Goal: Information Seeking & Learning: Learn about a topic

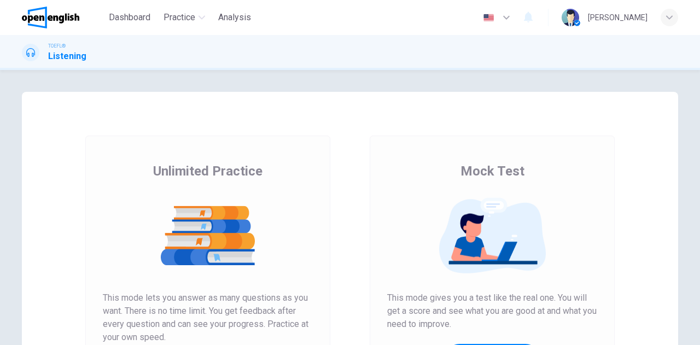
scroll to position [164, 0]
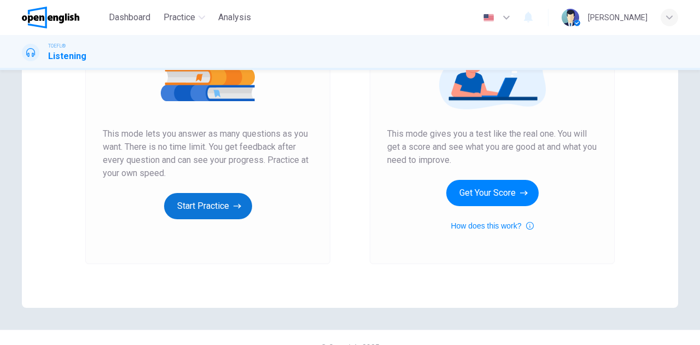
click at [211, 206] on button "Start Practice" at bounding box center [208, 206] width 88 height 26
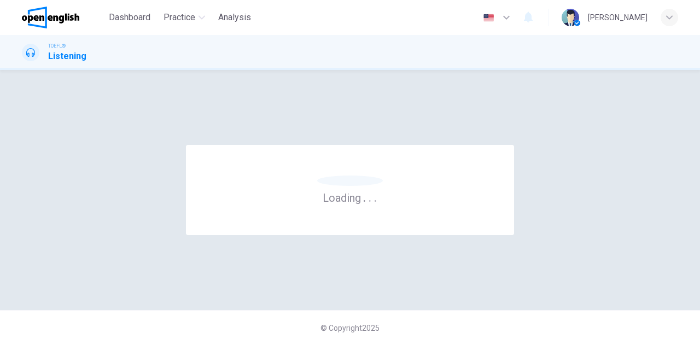
scroll to position [0, 0]
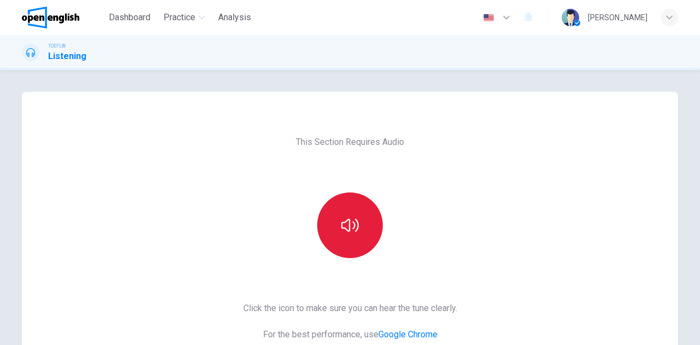
click at [341, 217] on icon "button" at bounding box center [350, 226] width 18 height 18
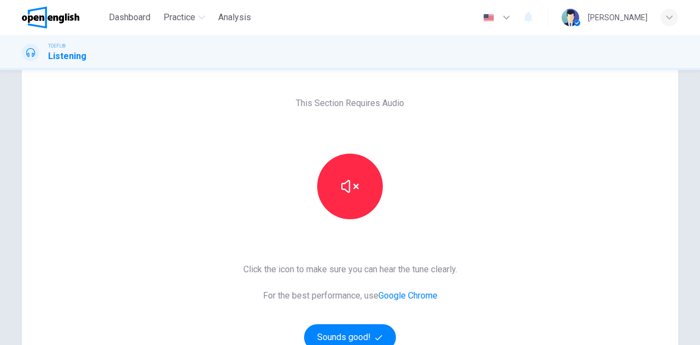
scroll to position [109, 0]
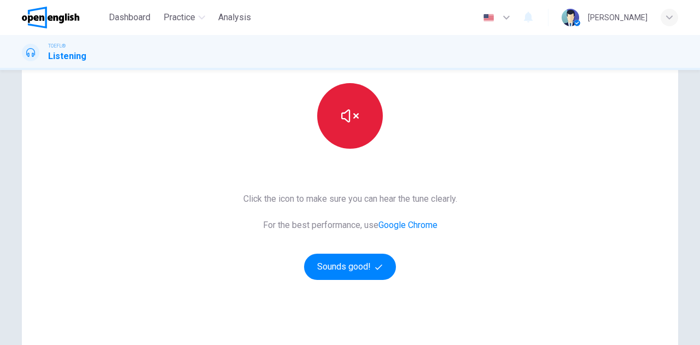
click at [350, 111] on icon "button" at bounding box center [350, 116] width 18 height 18
click at [349, 124] on button "button" at bounding box center [350, 116] width 66 height 66
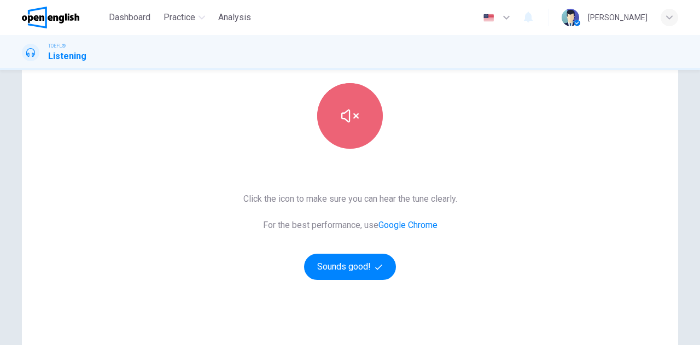
click at [337, 90] on button "button" at bounding box center [350, 116] width 66 height 66
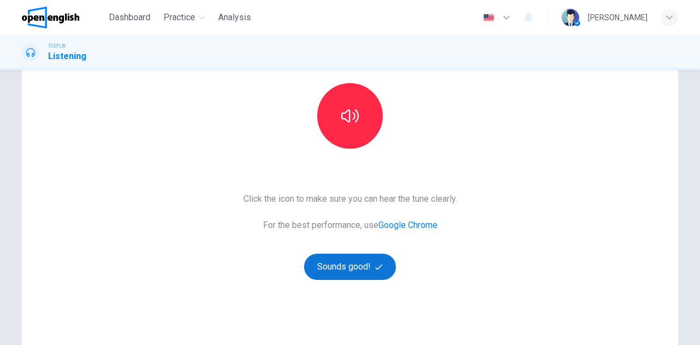
click at [383, 266] on button "Sounds good!" at bounding box center [350, 267] width 92 height 26
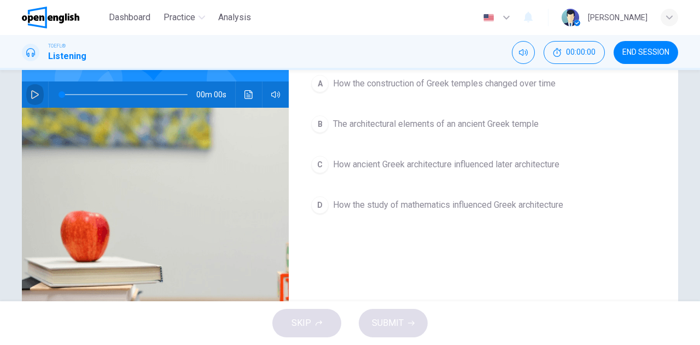
click at [33, 90] on icon "button" at bounding box center [35, 94] width 9 height 9
click at [62, 87] on span at bounding box center [125, 94] width 126 height 15
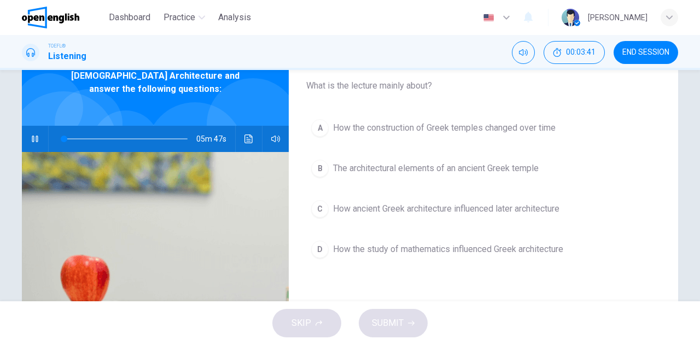
scroll to position [0, 0]
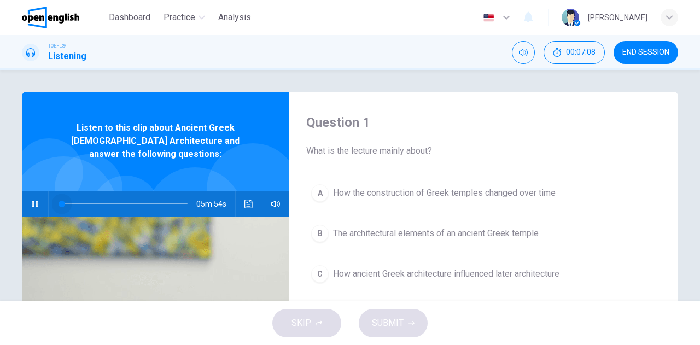
drag, startPoint x: 66, startPoint y: 187, endPoint x: 49, endPoint y: 179, distance: 19.1
click at [49, 191] on div at bounding box center [123, 204] width 148 height 26
click at [276, 201] on icon "button" at bounding box center [275, 204] width 9 height 7
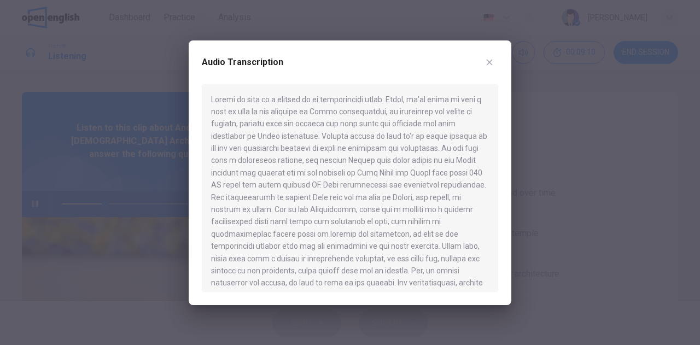
click at [94, 161] on div at bounding box center [350, 172] width 700 height 345
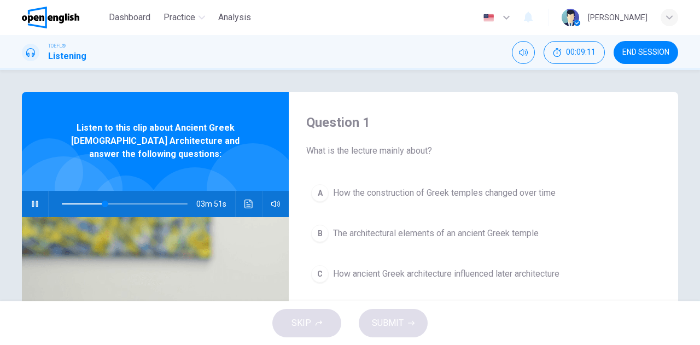
click at [58, 191] on div at bounding box center [123, 204] width 148 height 26
click at [62, 196] on span at bounding box center [125, 203] width 126 height 15
click at [35, 200] on icon "button" at bounding box center [35, 204] width 9 height 9
drag, startPoint x: 97, startPoint y: 190, endPoint x: 43, endPoint y: 181, distance: 55.0
click at [44, 191] on div "04m 57s" at bounding box center [155, 204] width 267 height 26
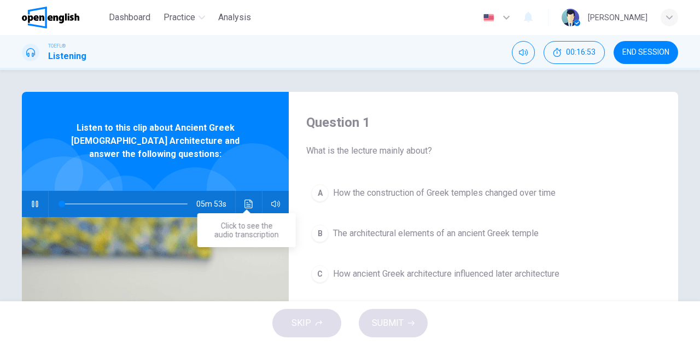
click at [245, 200] on icon "Click to see the audio transcription" at bounding box center [249, 204] width 8 height 9
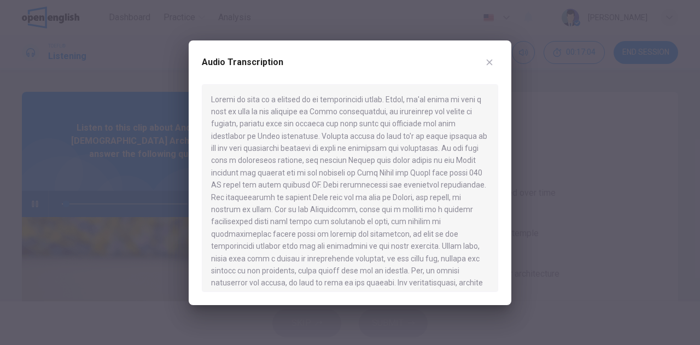
click at [441, 78] on div "Audio Transcription" at bounding box center [350, 69] width 297 height 31
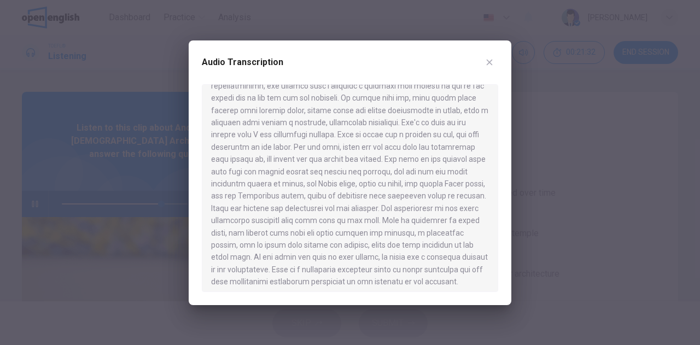
scroll to position [545, 0]
type input "*"
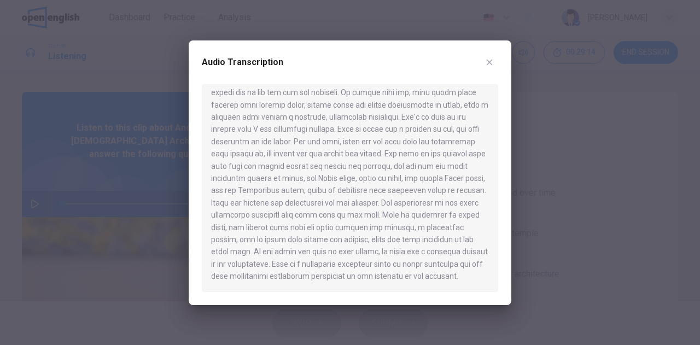
click at [486, 57] on button "button" at bounding box center [490, 63] width 18 height 18
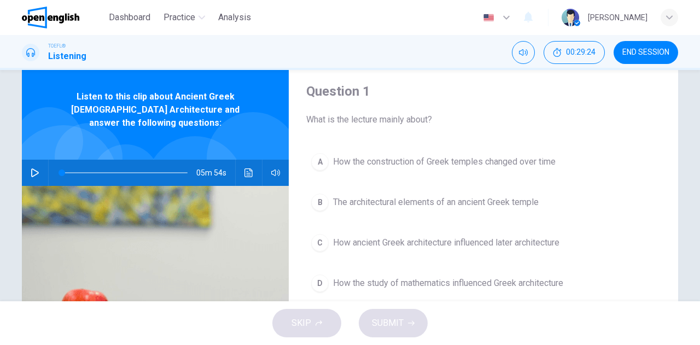
scroll to position [55, 0]
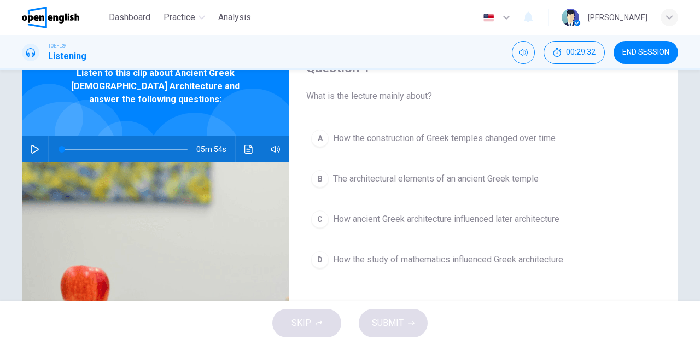
click at [346, 179] on span "The architectural elements of an ancient Greek temple" at bounding box center [436, 178] width 206 height 13
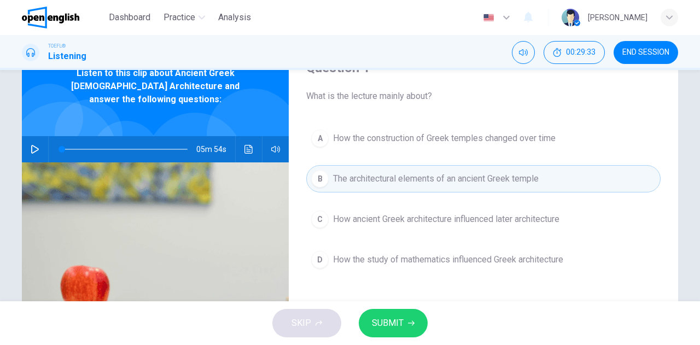
click at [390, 324] on span "SUBMIT" at bounding box center [388, 323] width 32 height 15
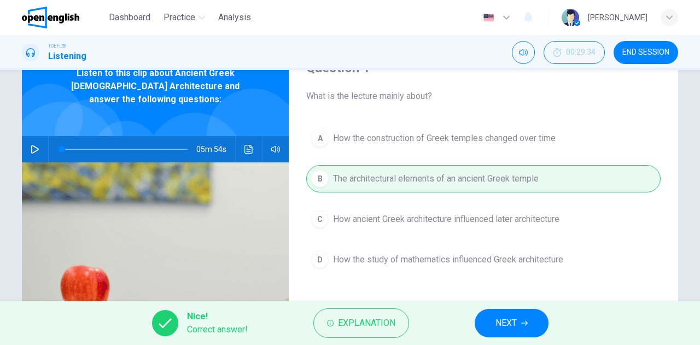
click at [511, 312] on button "NEXT" at bounding box center [512, 323] width 74 height 28
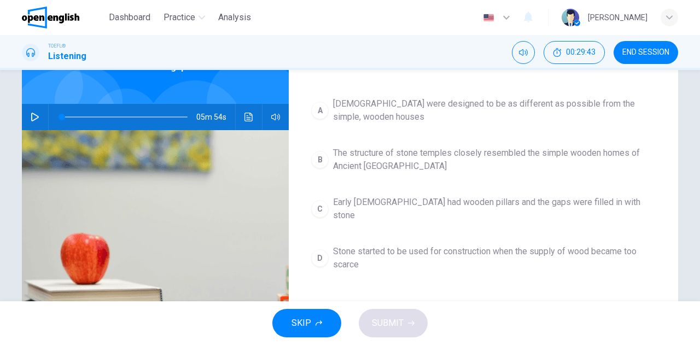
scroll to position [109, 0]
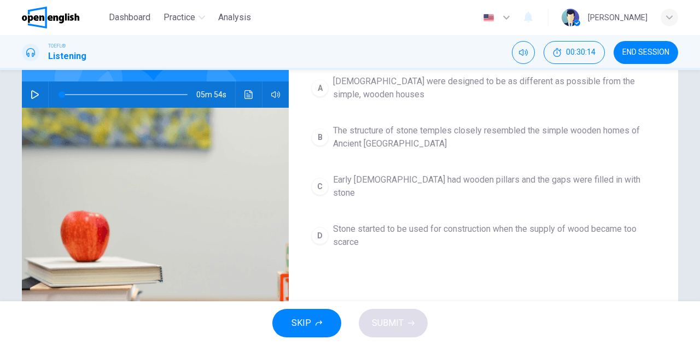
click at [352, 224] on span "Stone started to be used for construction when the supply of wood became too sc…" at bounding box center [494, 236] width 323 height 26
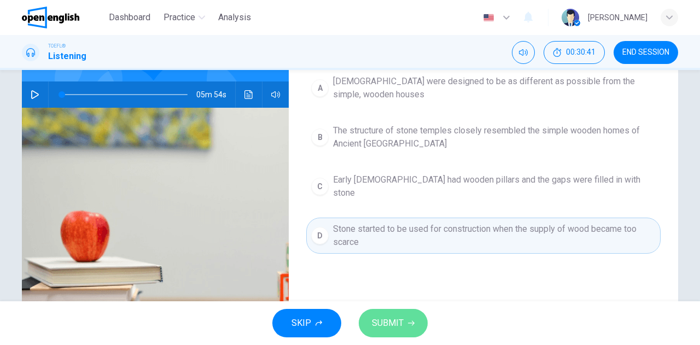
click at [388, 319] on span "SUBMIT" at bounding box center [388, 323] width 32 height 15
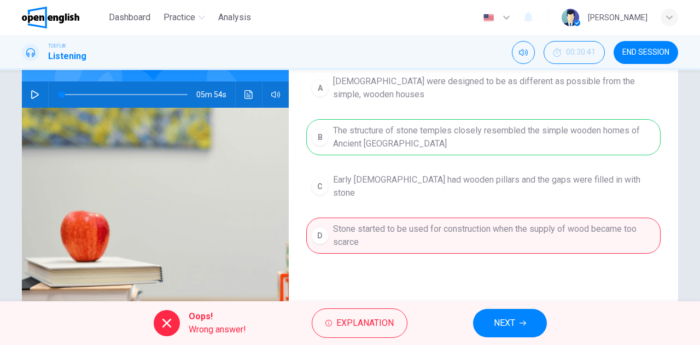
click at [503, 328] on span "NEXT" at bounding box center [504, 323] width 21 height 15
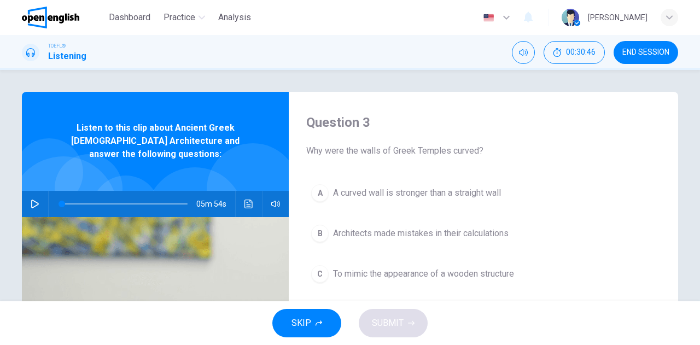
scroll to position [55, 0]
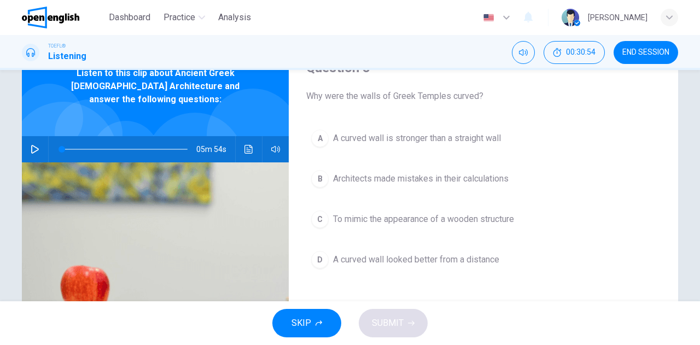
click at [425, 140] on span "A curved wall is stronger than a straight wall" at bounding box center [417, 138] width 168 height 13
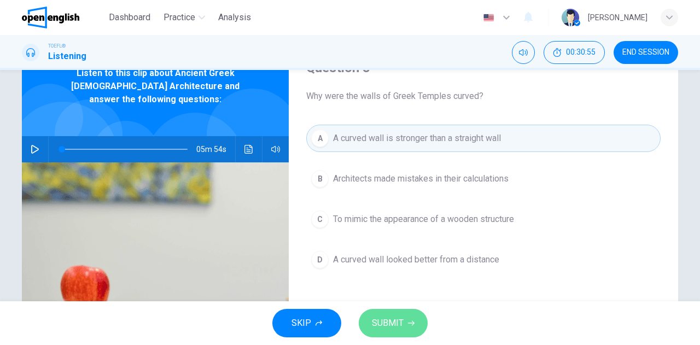
click at [398, 323] on span "SUBMIT" at bounding box center [388, 323] width 32 height 15
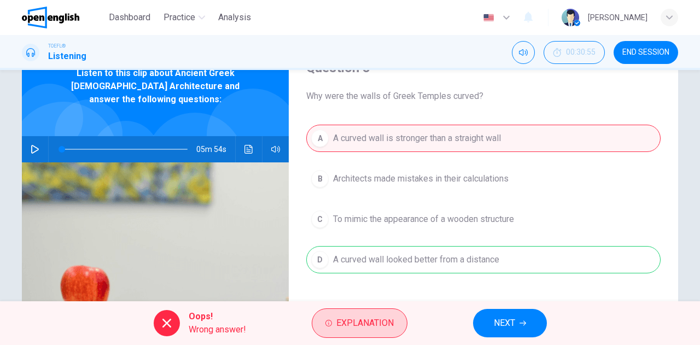
click at [380, 333] on button "Explanation" at bounding box center [360, 324] width 96 height 30
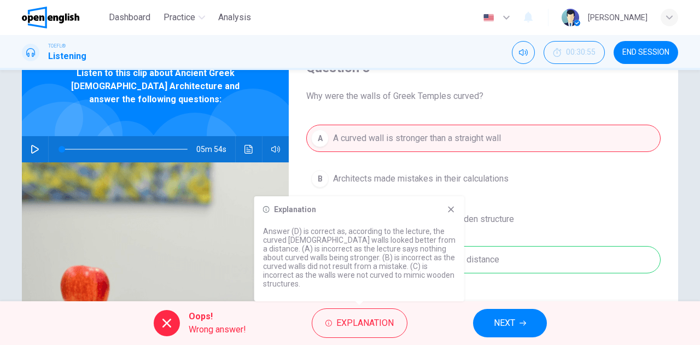
click at [516, 324] on button "NEXT" at bounding box center [510, 323] width 74 height 28
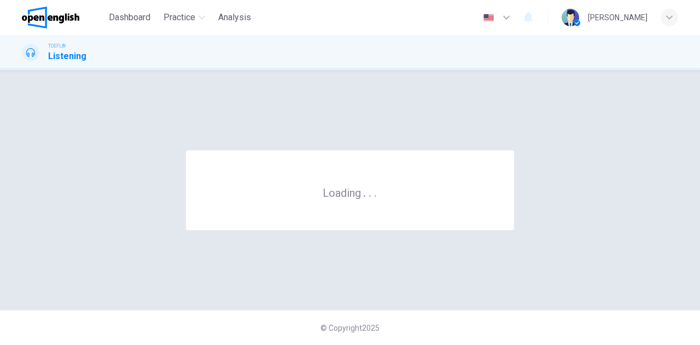
scroll to position [0, 0]
